Goal: Transaction & Acquisition: Purchase product/service

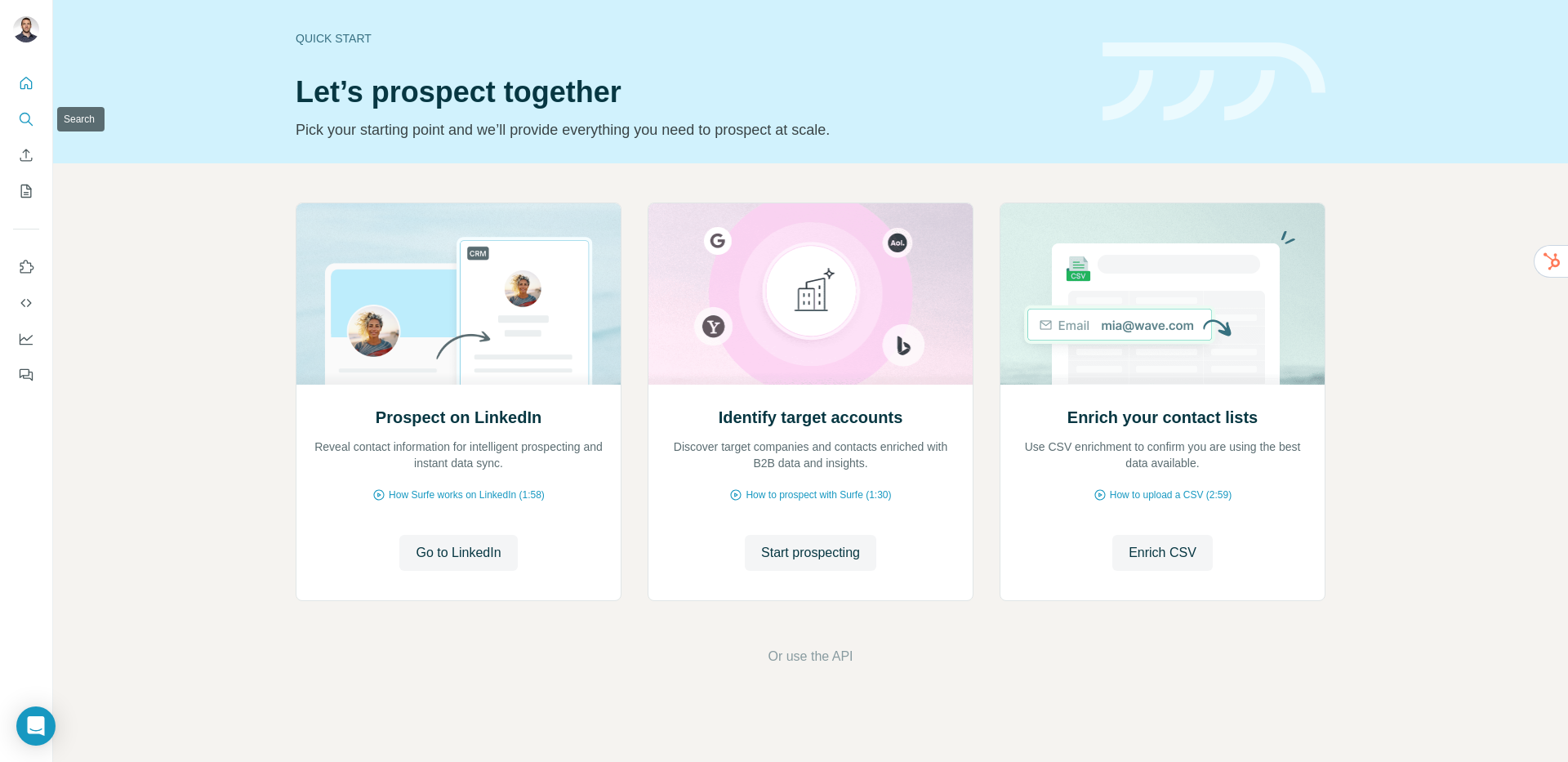
click at [28, 127] on button "Search" at bounding box center [26, 119] width 26 height 30
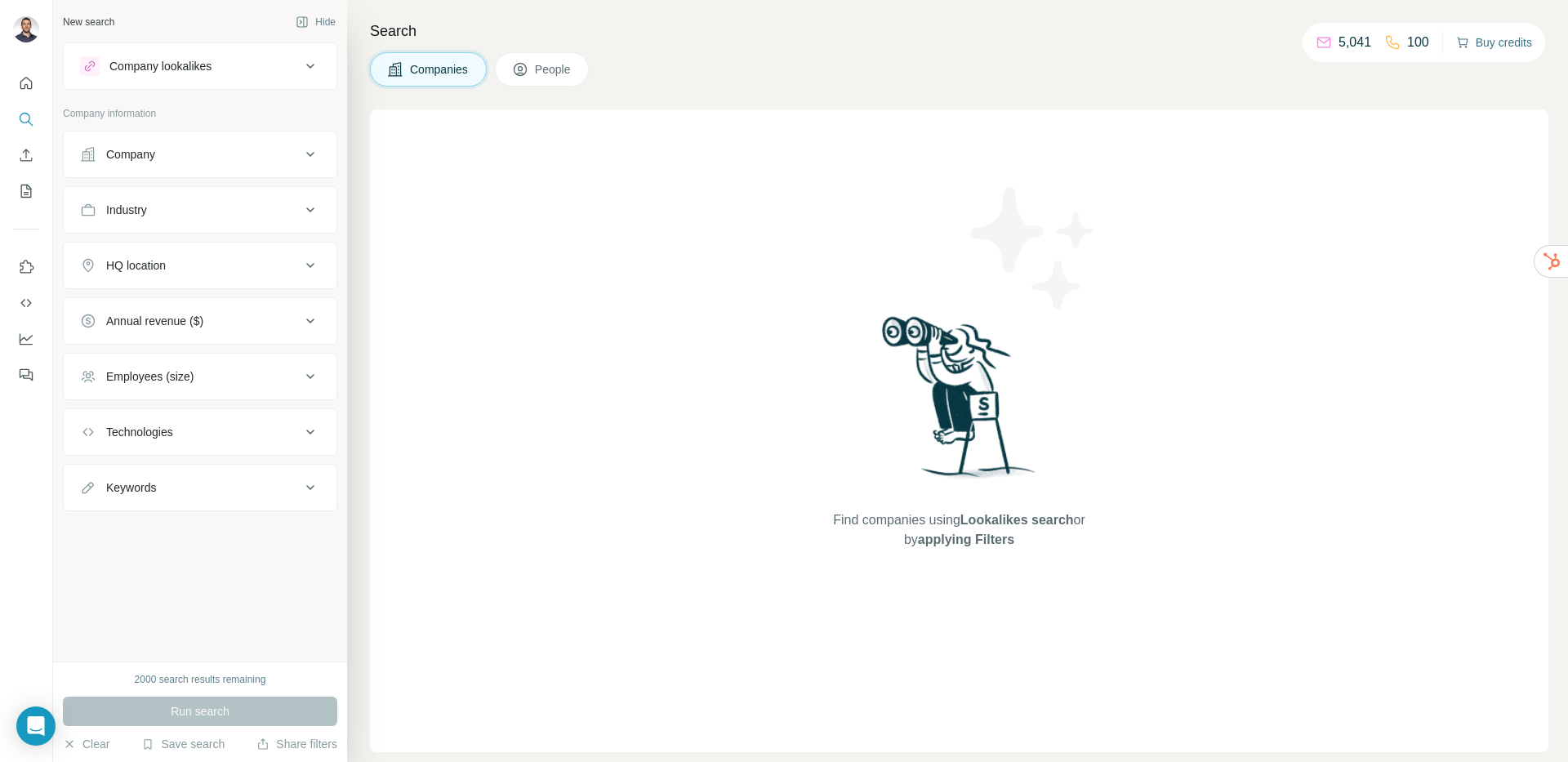
click at [1502, 45] on button "Buy credits" at bounding box center [1494, 43] width 76 height 23
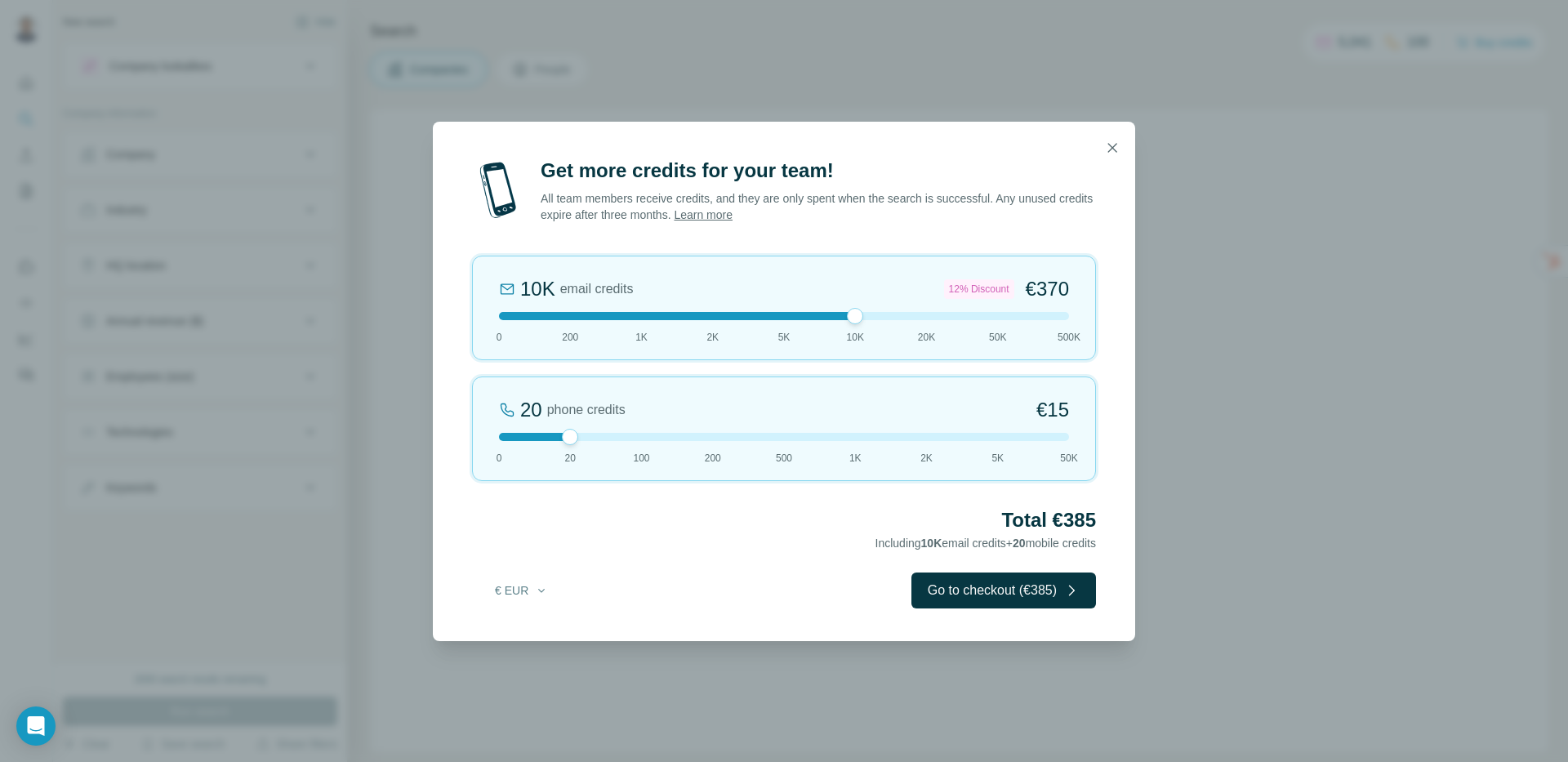
drag, startPoint x: 571, startPoint y: 318, endPoint x: 848, endPoint y: 323, distance: 277.0
click at [848, 323] on div "10K email credits 12% Discount €370 0 200 1K 2K 5K 10K 20K 50K 500K" at bounding box center [784, 308] width 623 height 105
click at [440, 437] on div "Get more credits for your team! All team members receive credits, and they are …" at bounding box center [784, 399] width 702 height 483
click at [518, 566] on div "Get more credits for your team! All team members receive credits, and they are …" at bounding box center [784, 399] width 702 height 483
click at [519, 588] on button "€ EUR" at bounding box center [521, 590] width 76 height 30
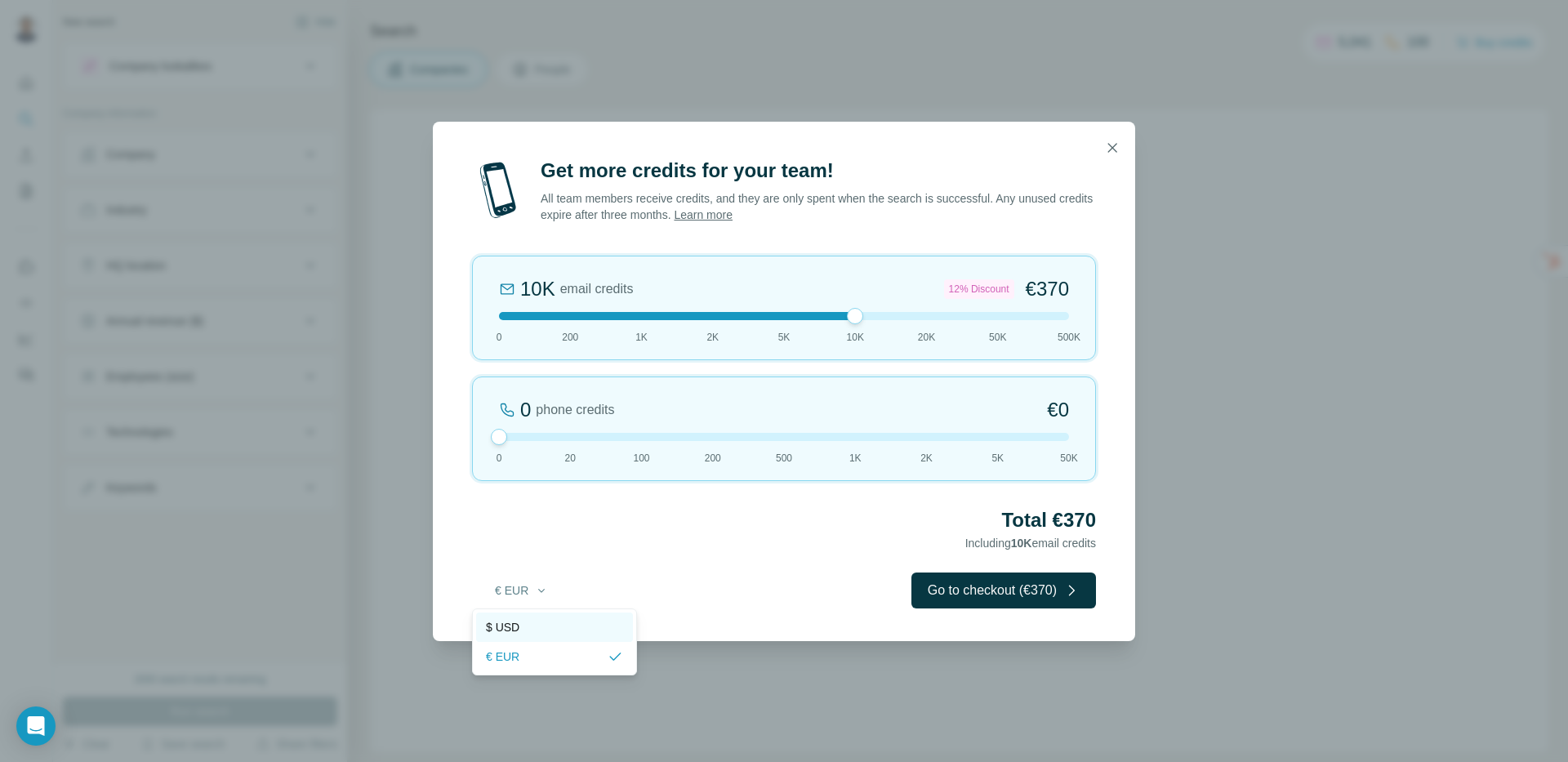
click at [529, 627] on div "$ USD" at bounding box center [554, 627] width 137 height 16
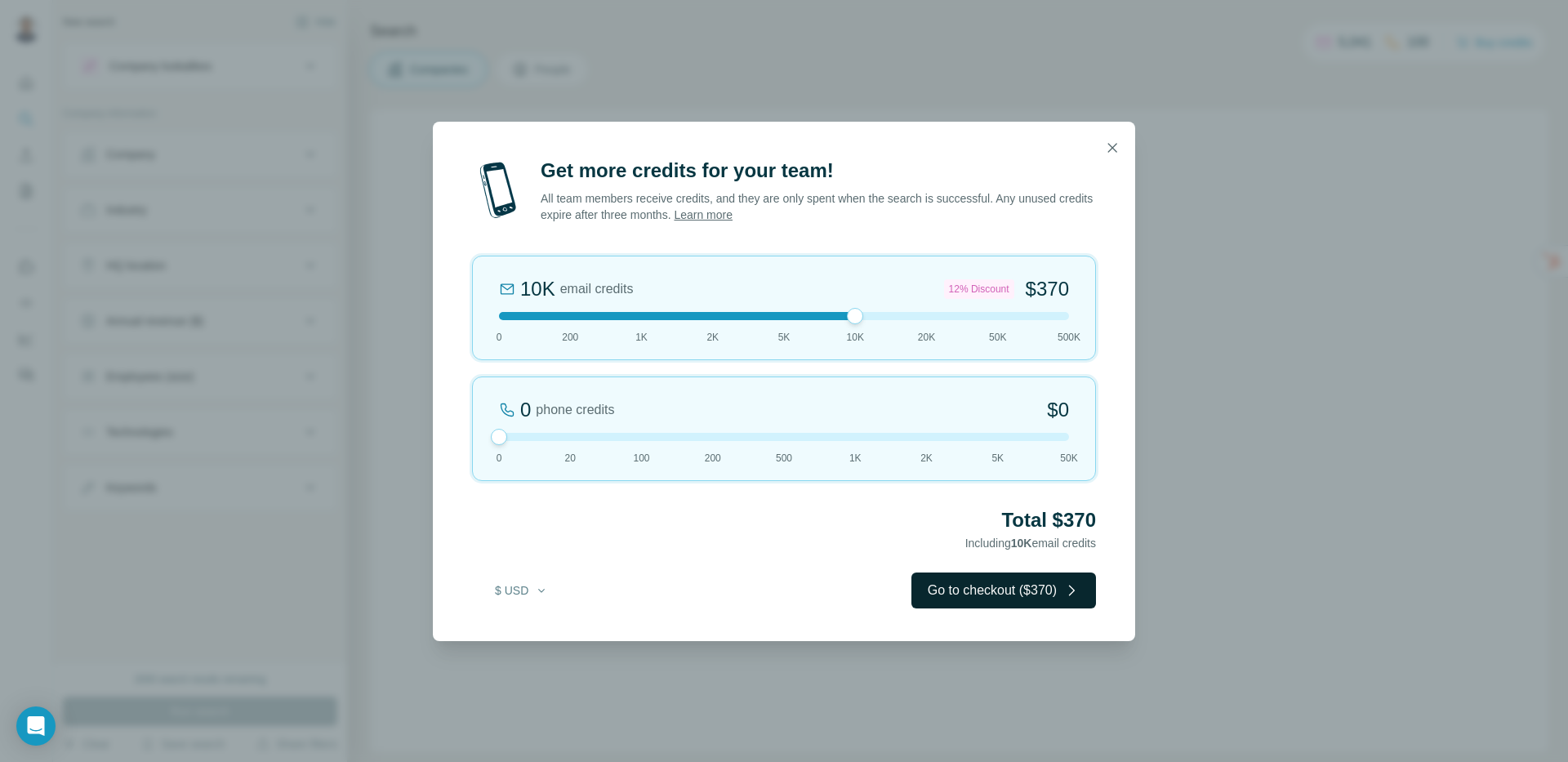
click at [1007, 596] on button "Go to checkout ($370)" at bounding box center [1004, 590] width 184 height 36
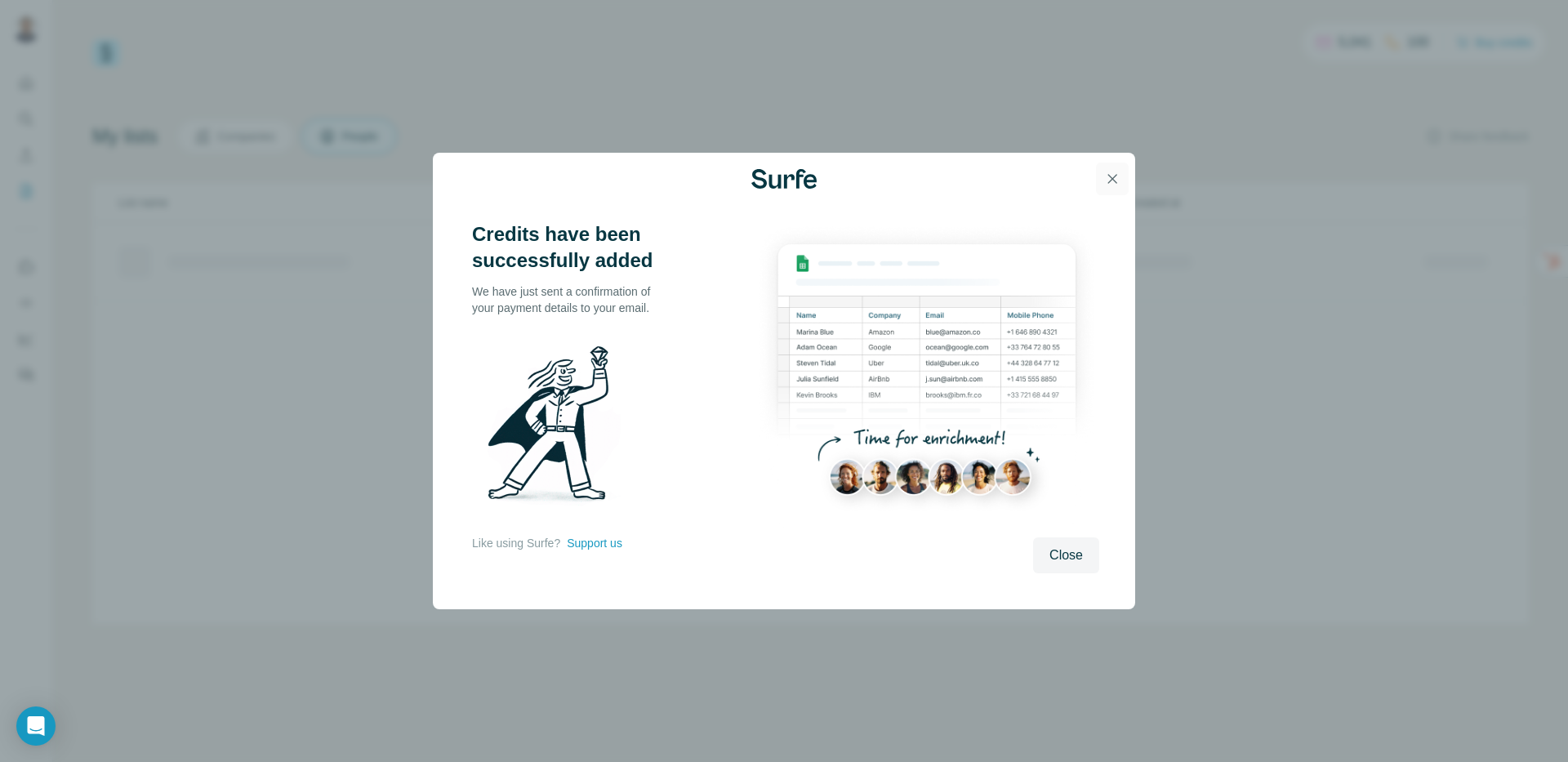
click at [1106, 182] on button "button" at bounding box center [1112, 179] width 33 height 33
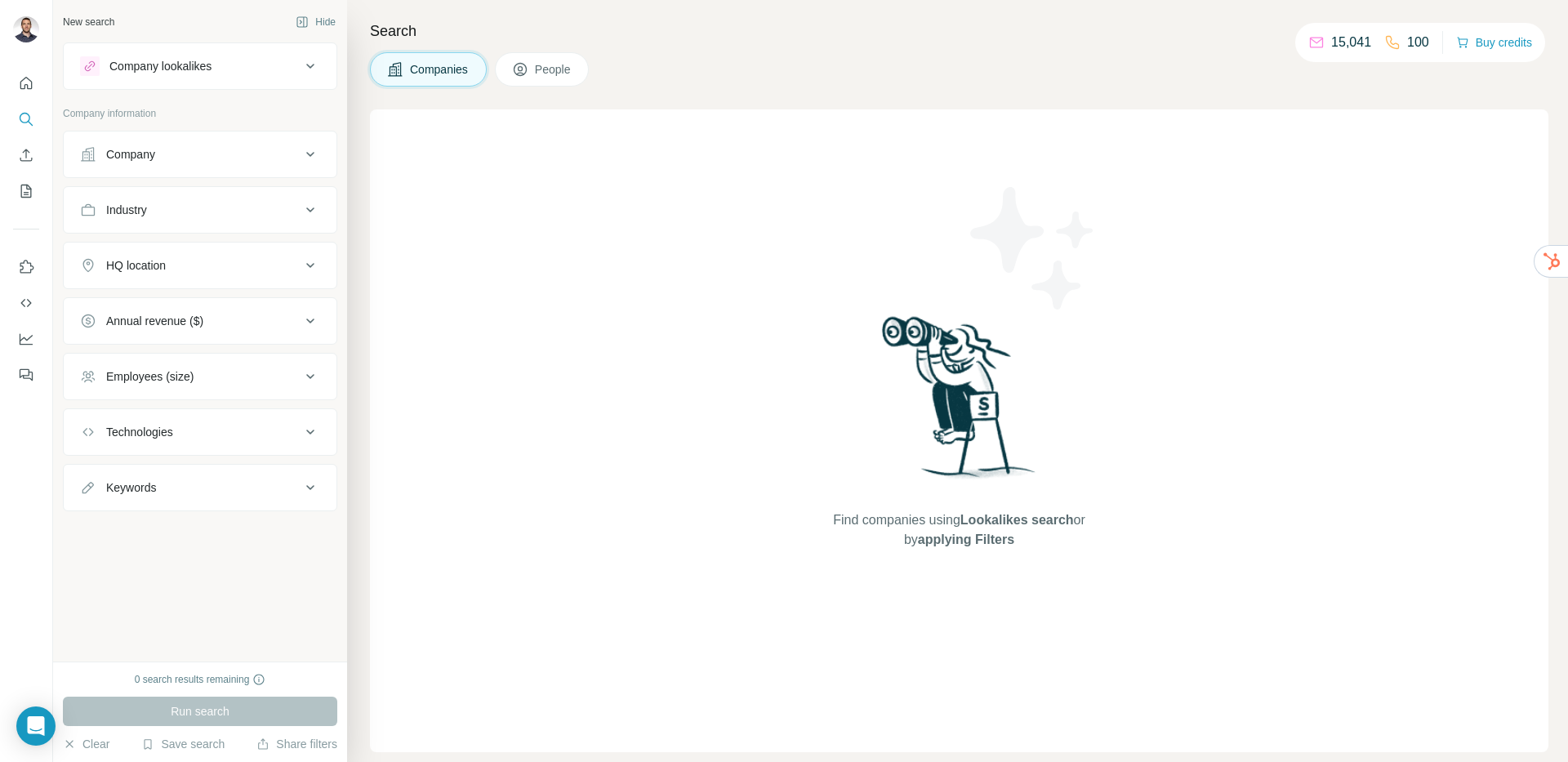
click at [1106, 182] on div "Find companies using Lookalikes search or by applying Filters" at bounding box center [959, 430] width 1178 height 642
